Goal: Transaction & Acquisition: Purchase product/service

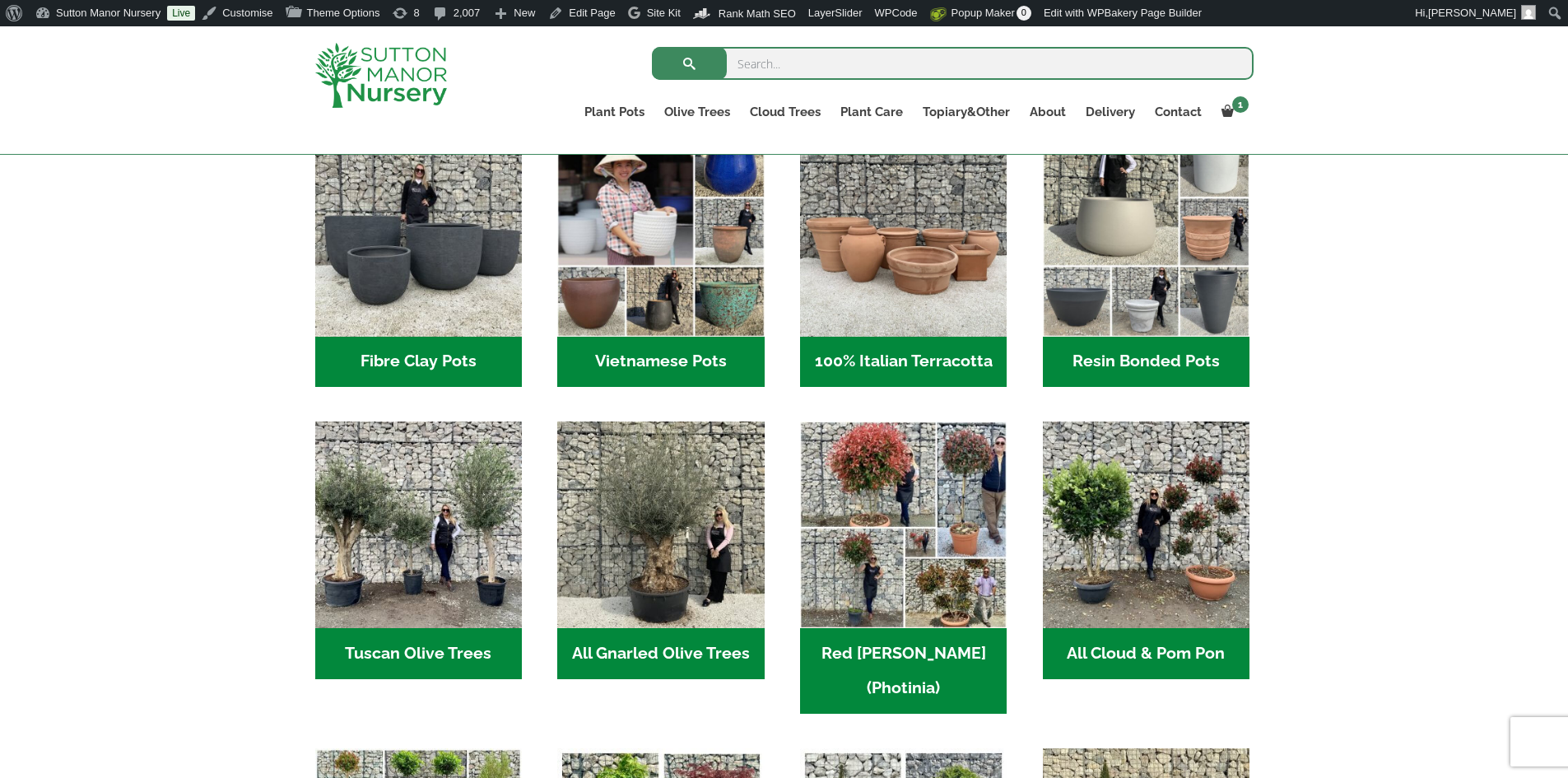
click at [1183, 358] on h2 "Resin Bonded Pots (211)" at bounding box center [1147, 362] width 207 height 51
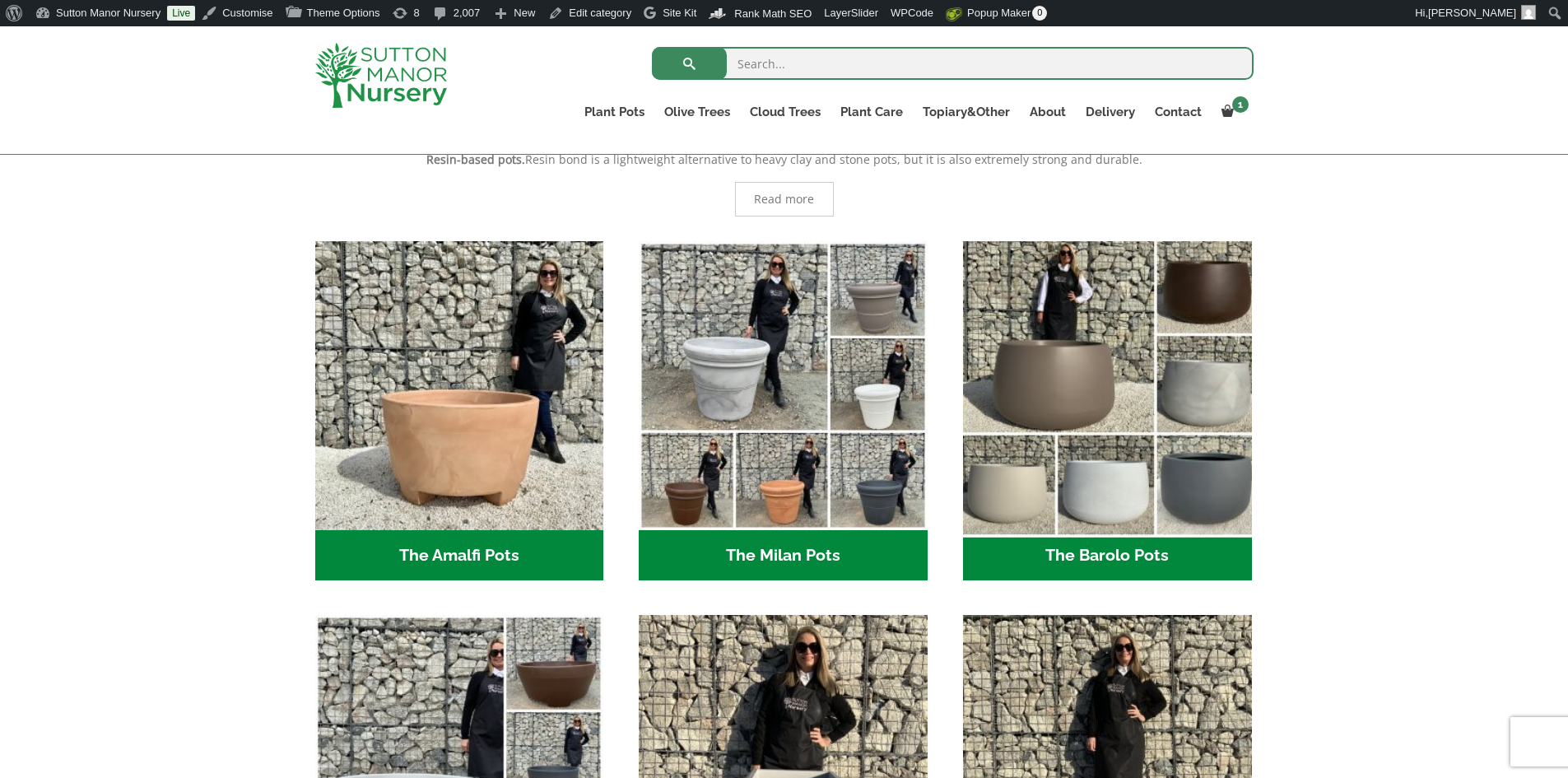
scroll to position [494, 0]
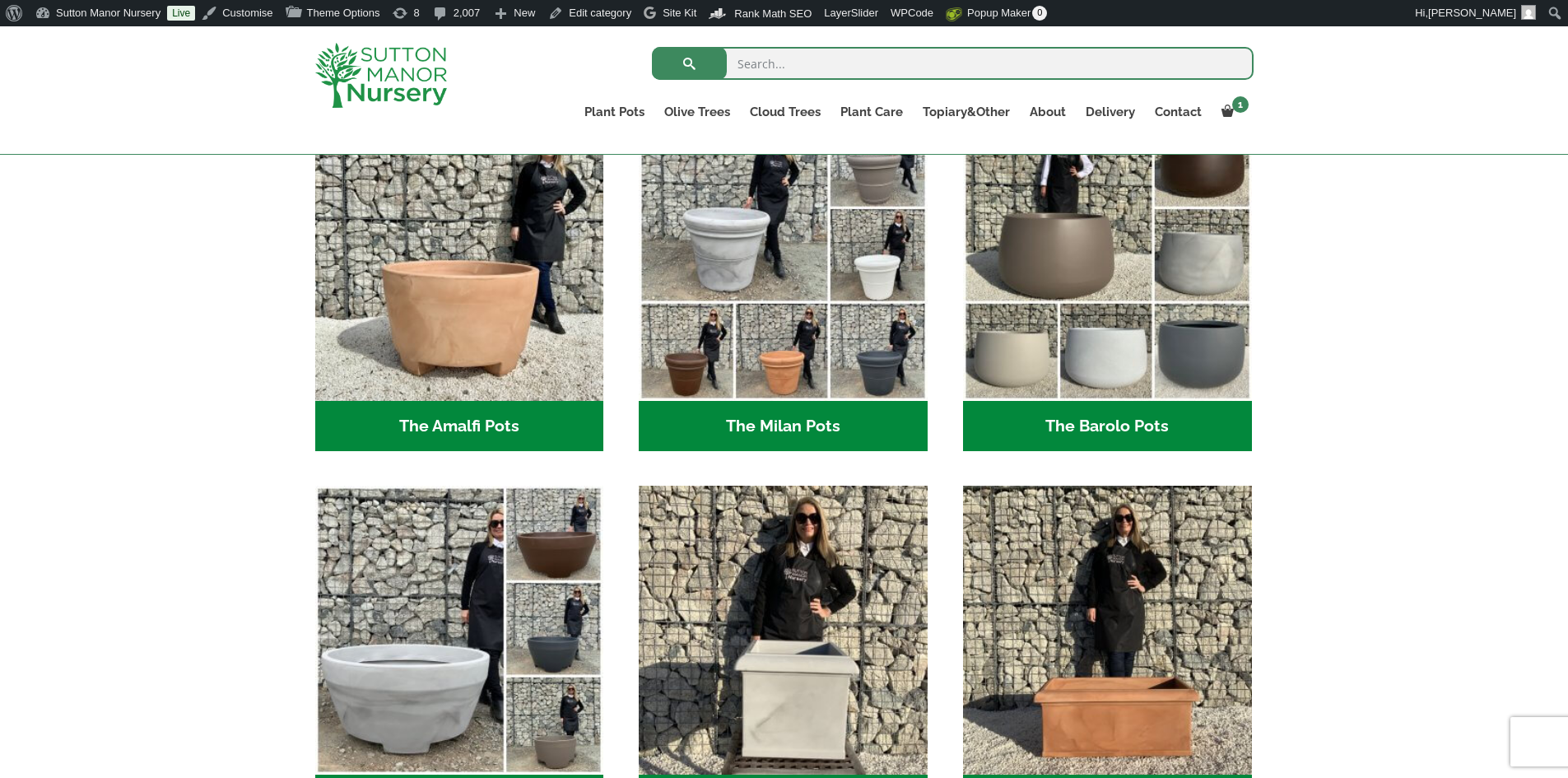
click at [1070, 417] on h2 "The Barolo Pots (36)" at bounding box center [1107, 427] width 289 height 51
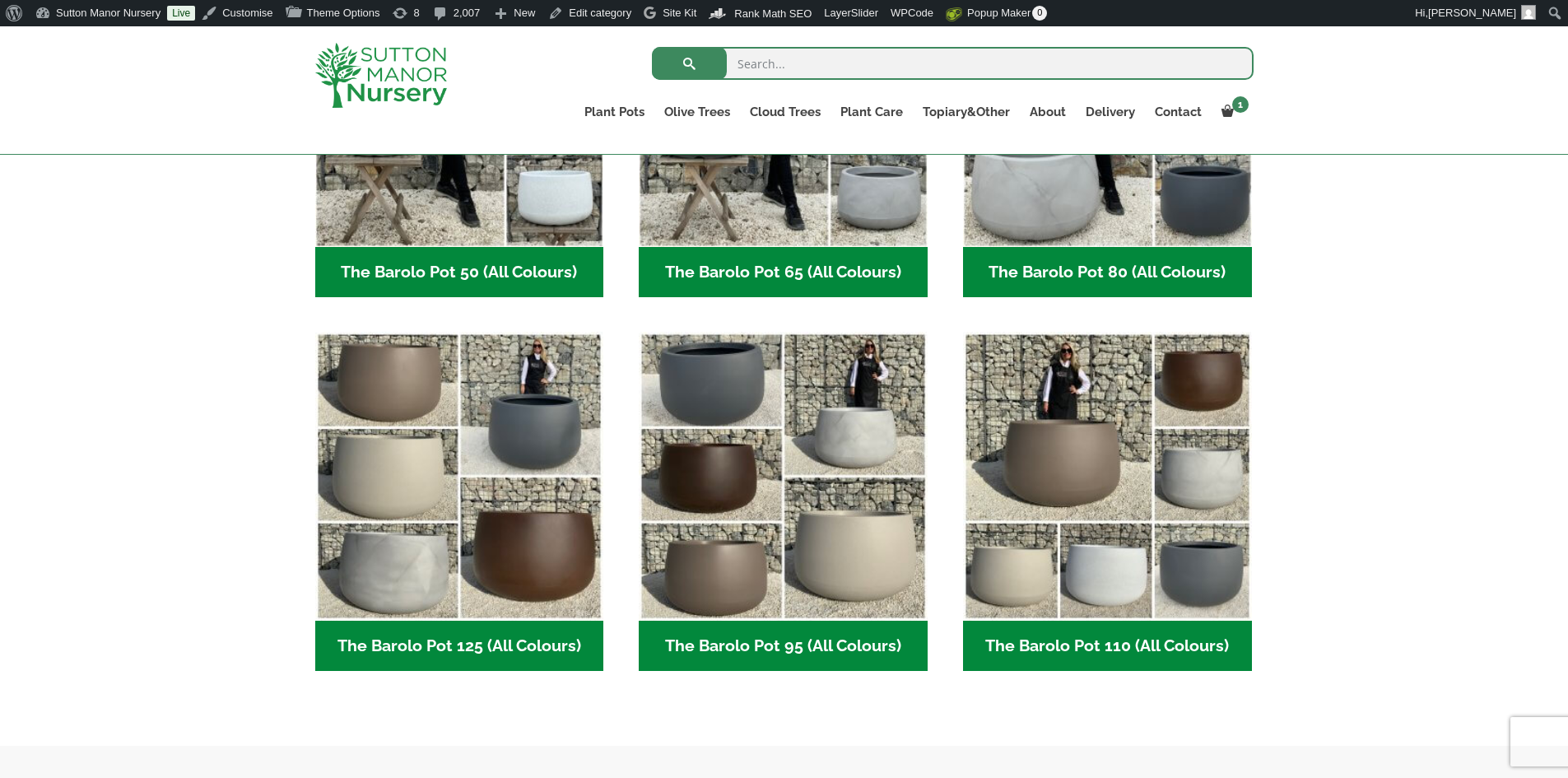
scroll to position [659, 0]
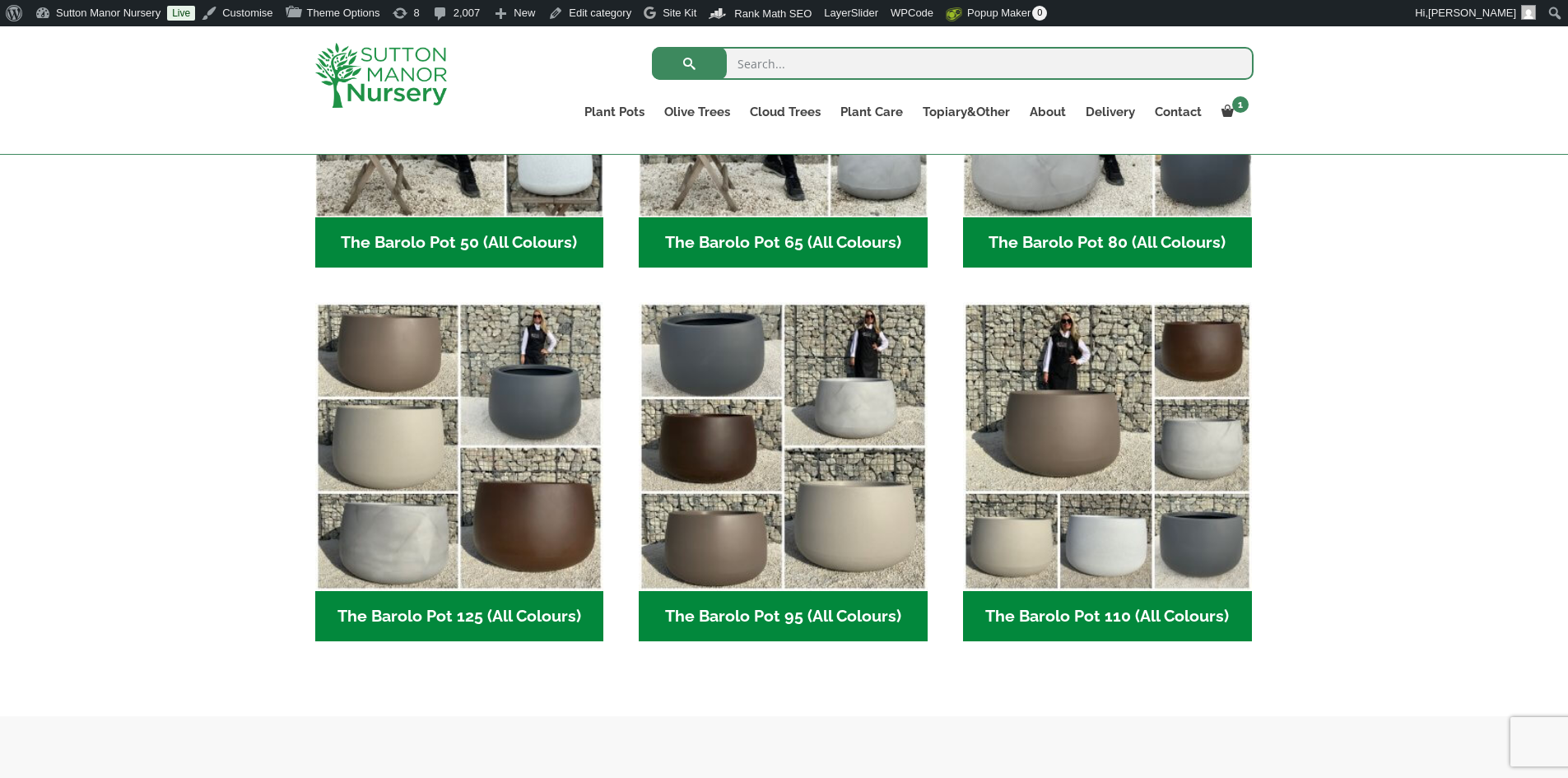
click at [1077, 245] on h2 "The Barolo Pot 80 (All Colours) (6)" at bounding box center [1107, 243] width 289 height 51
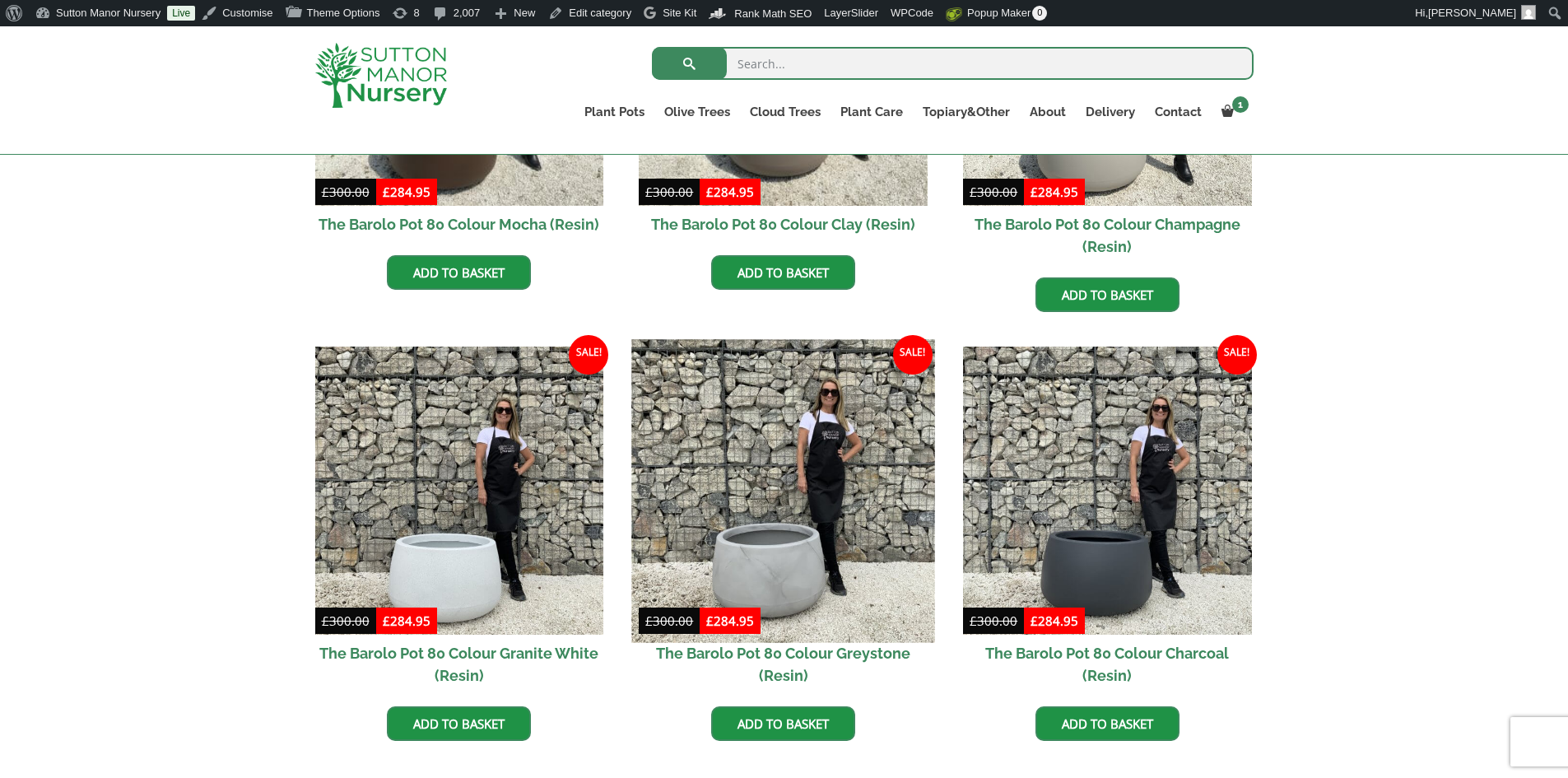
scroll to position [824, 0]
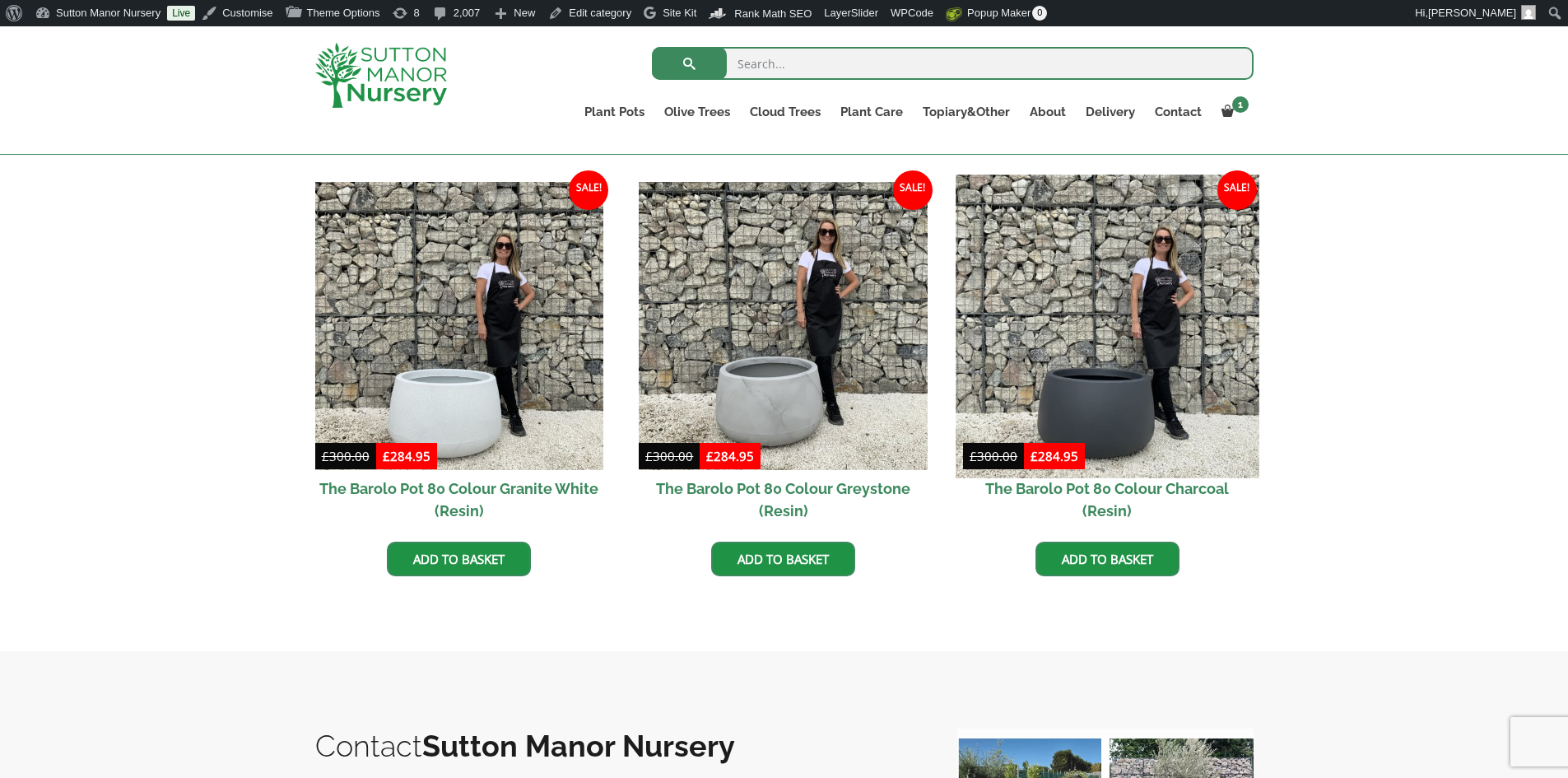
click at [1047, 366] on img at bounding box center [1107, 326] width 303 height 303
